Goal: Task Accomplishment & Management: Manage account settings

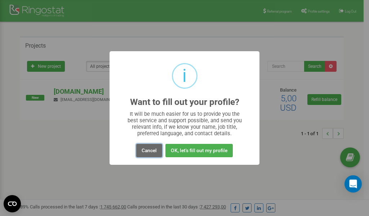
click at [148, 150] on button "Cancel" at bounding box center [149, 150] width 26 height 13
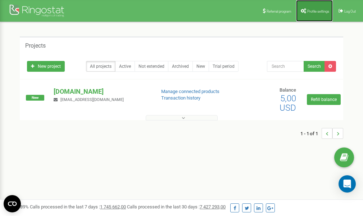
click at [319, 15] on link "Profile settings" at bounding box center [314, 11] width 37 height 22
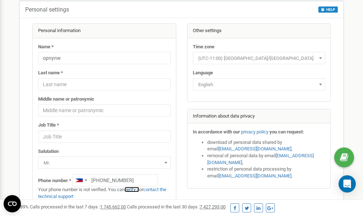
click at [137, 189] on link "verify it" at bounding box center [132, 188] width 15 height 5
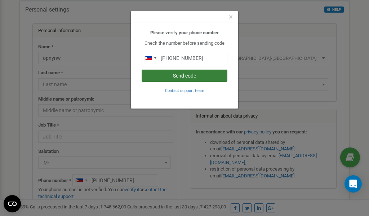
click at [181, 75] on button "Send code" at bounding box center [184, 75] width 86 height 12
